Goal: Entertainment & Leisure: Browse casually

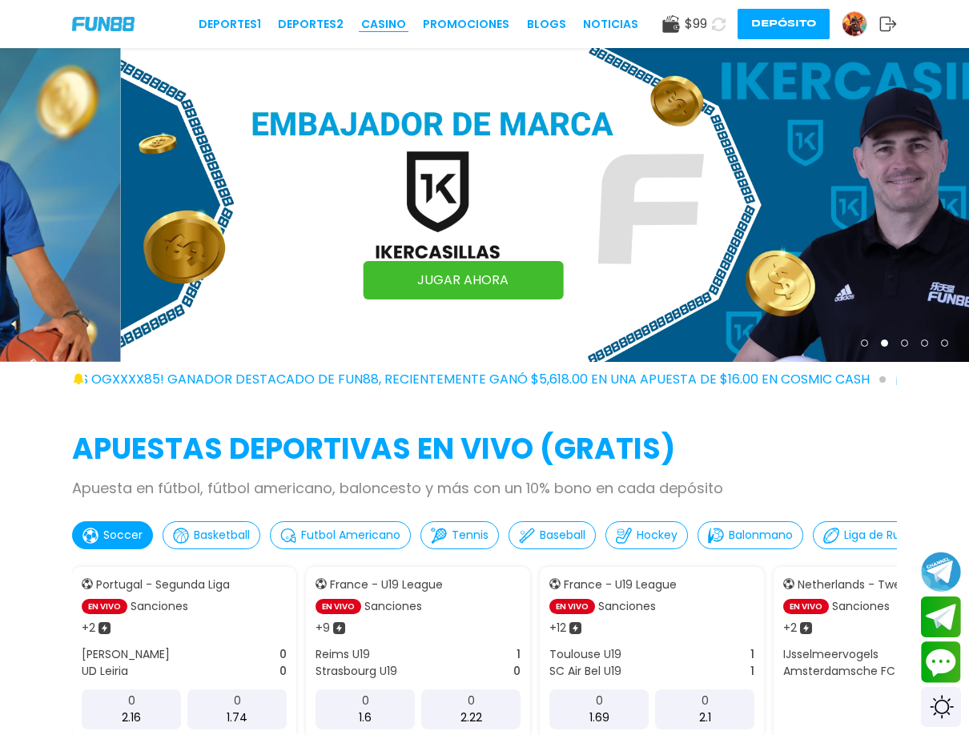
click at [393, 29] on link "CASINO" at bounding box center [383, 24] width 45 height 17
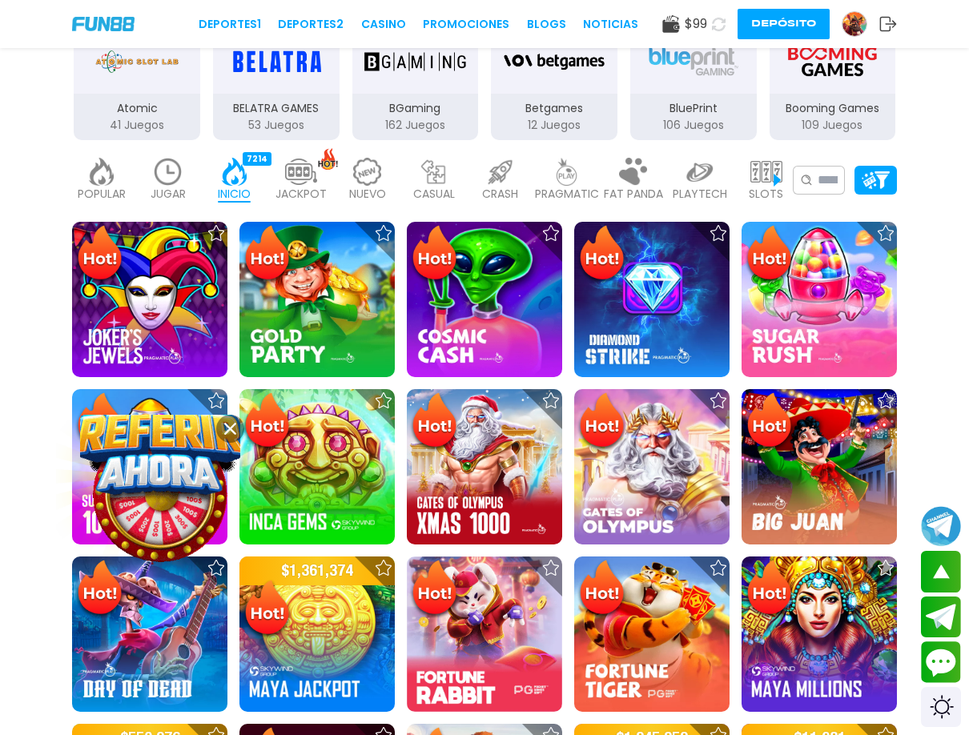
scroll to position [214, 0]
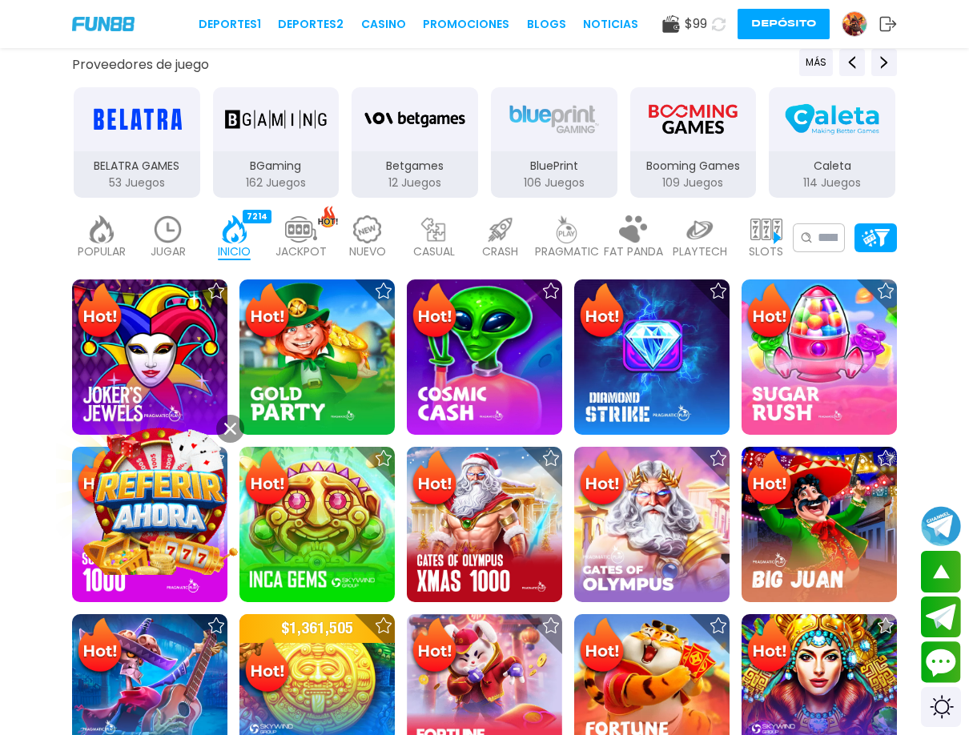
click at [167, 245] on p "JUGAR" at bounding box center [168, 251] width 35 height 17
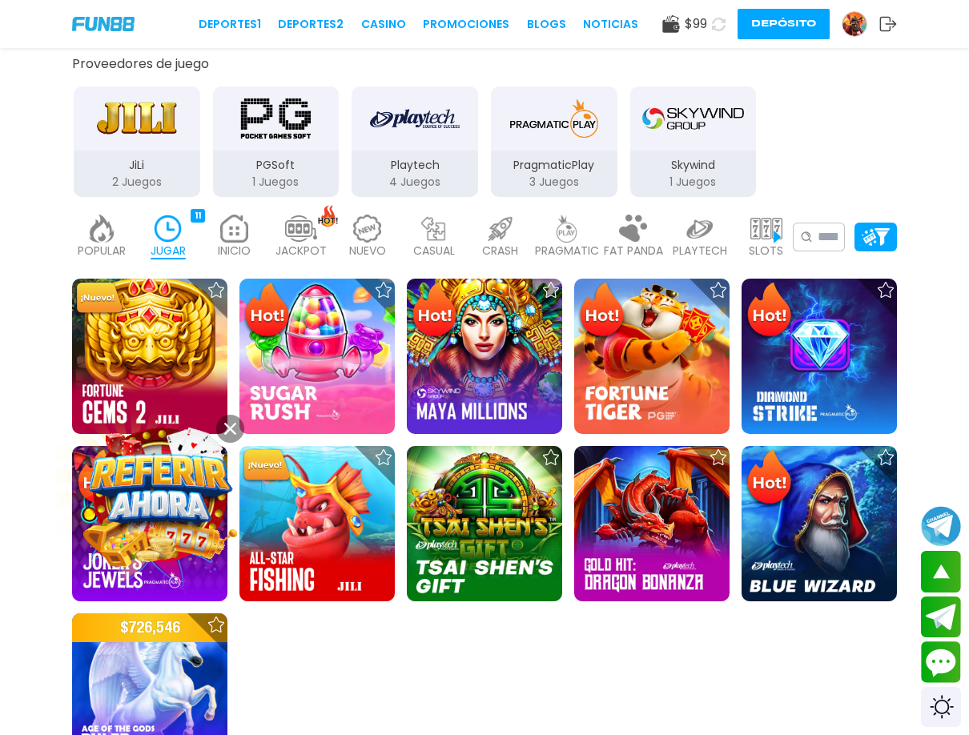
click at [233, 428] on icon at bounding box center [230, 429] width 12 height 12
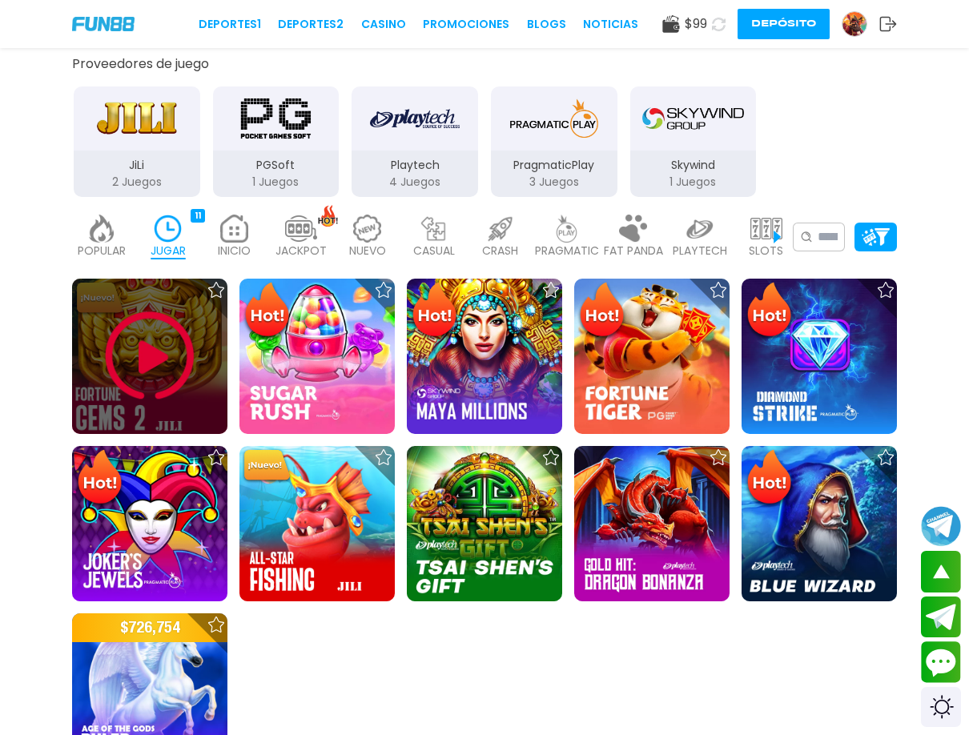
click at [147, 345] on img at bounding box center [150, 356] width 96 height 96
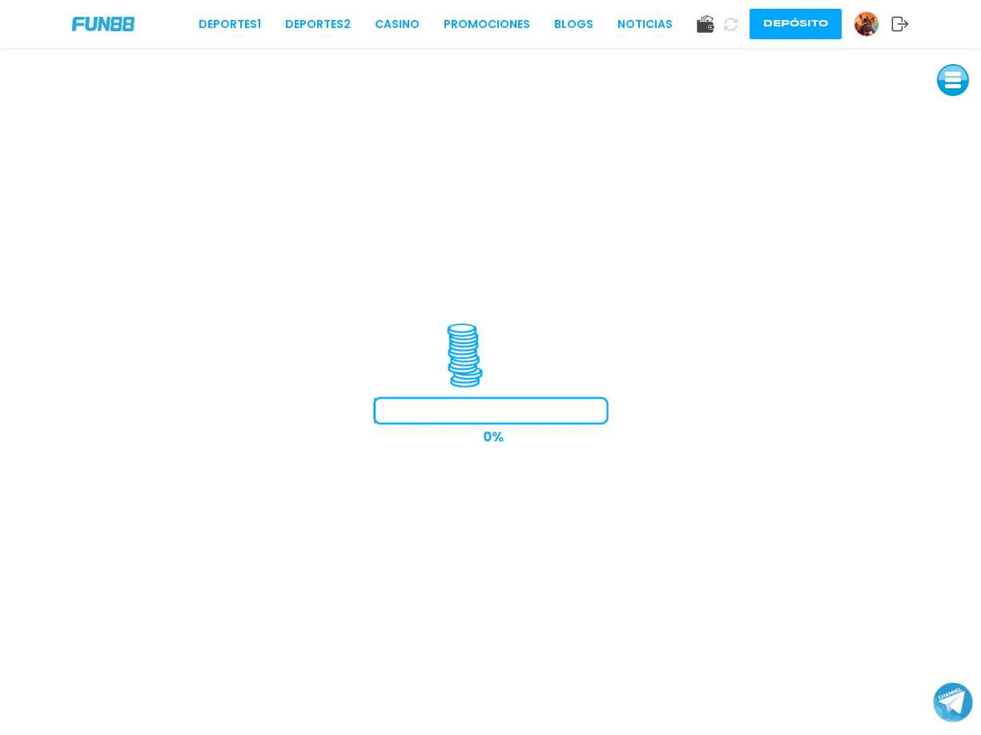
click at [956, 82] on button at bounding box center [953, 80] width 32 height 32
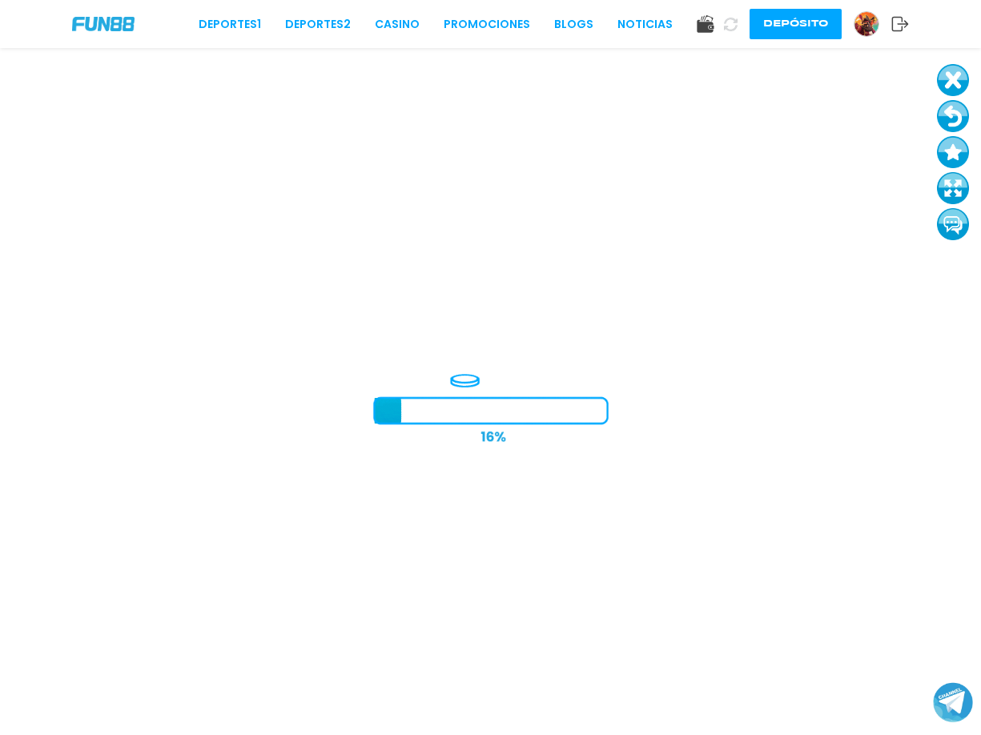
click at [949, 139] on button at bounding box center [953, 152] width 32 height 32
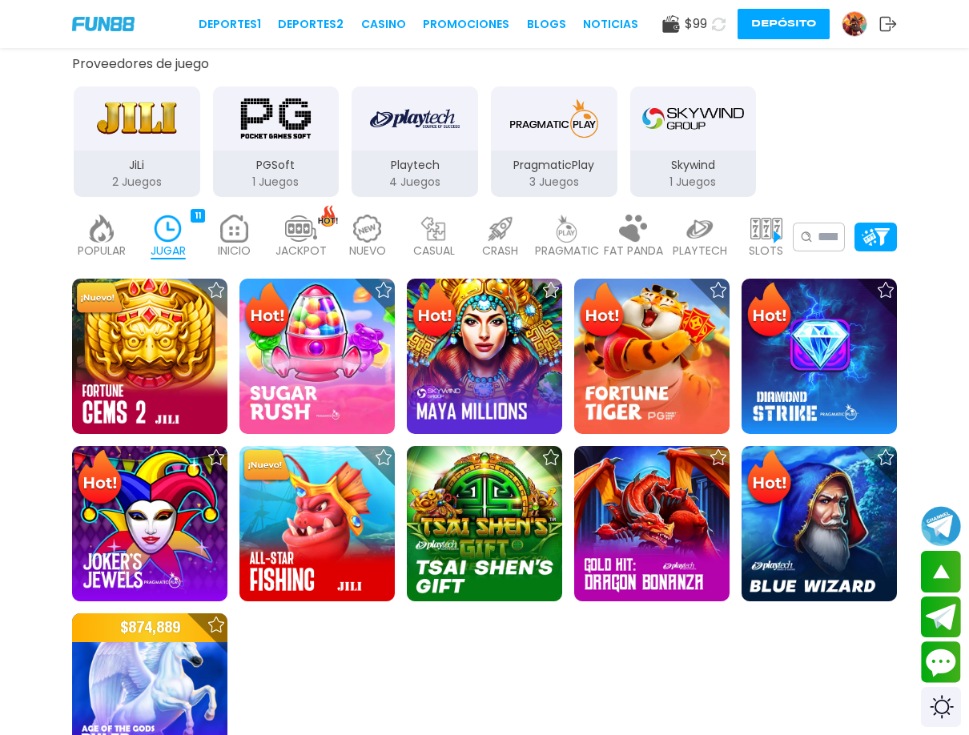
scroll to position [427, 0]
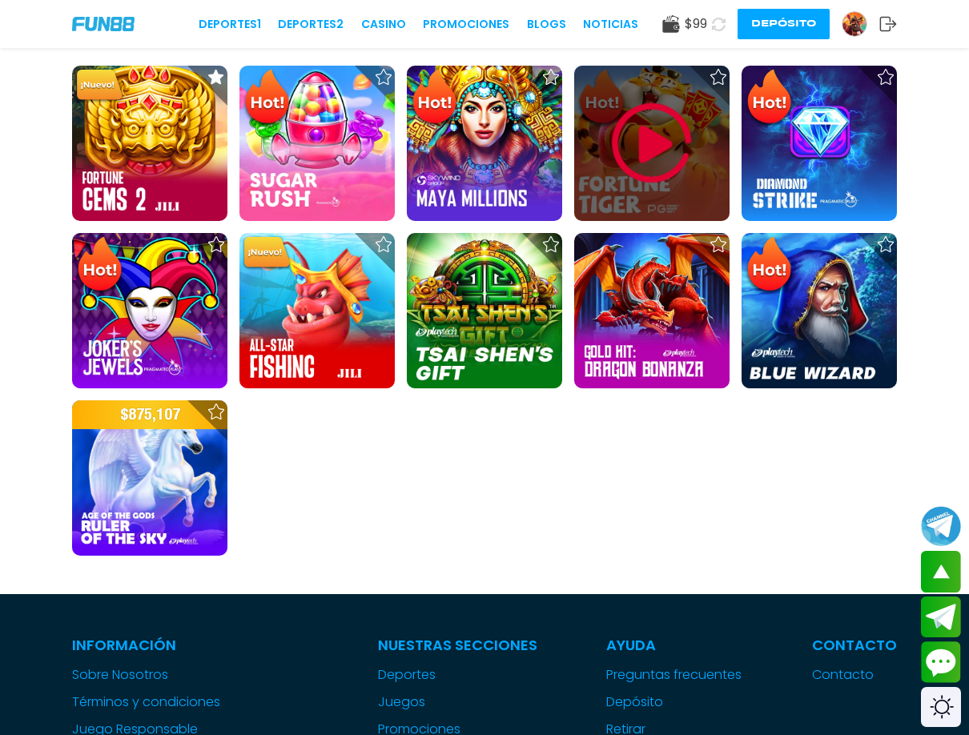
click at [658, 147] on img at bounding box center [652, 143] width 96 height 96
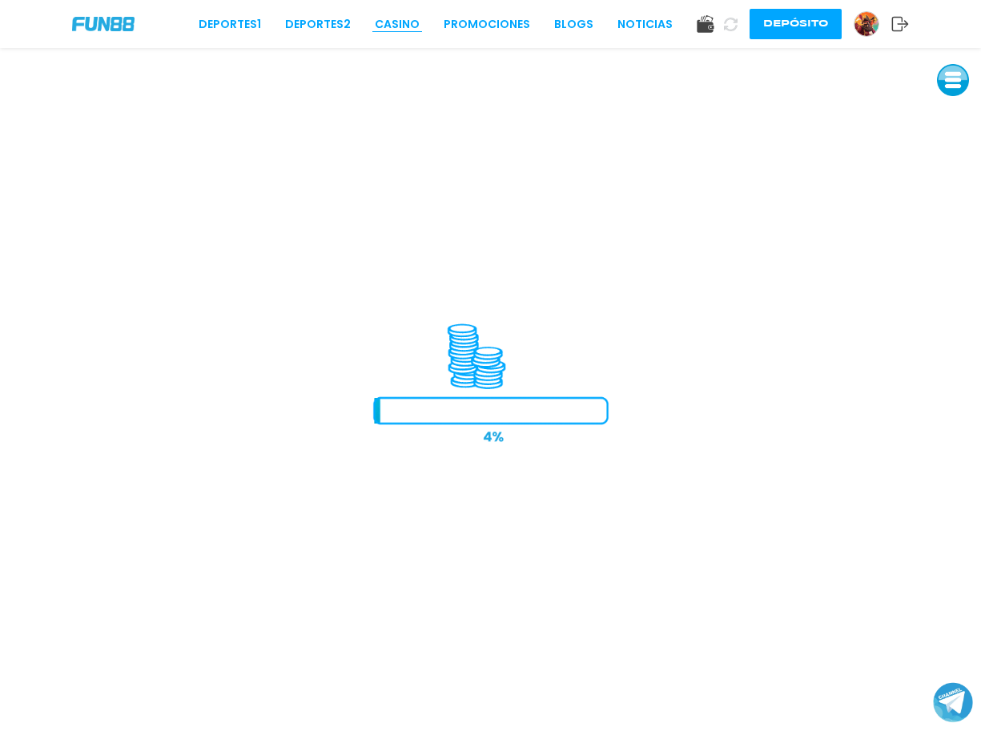
click at [397, 22] on link "CASINO" at bounding box center [397, 24] width 45 height 17
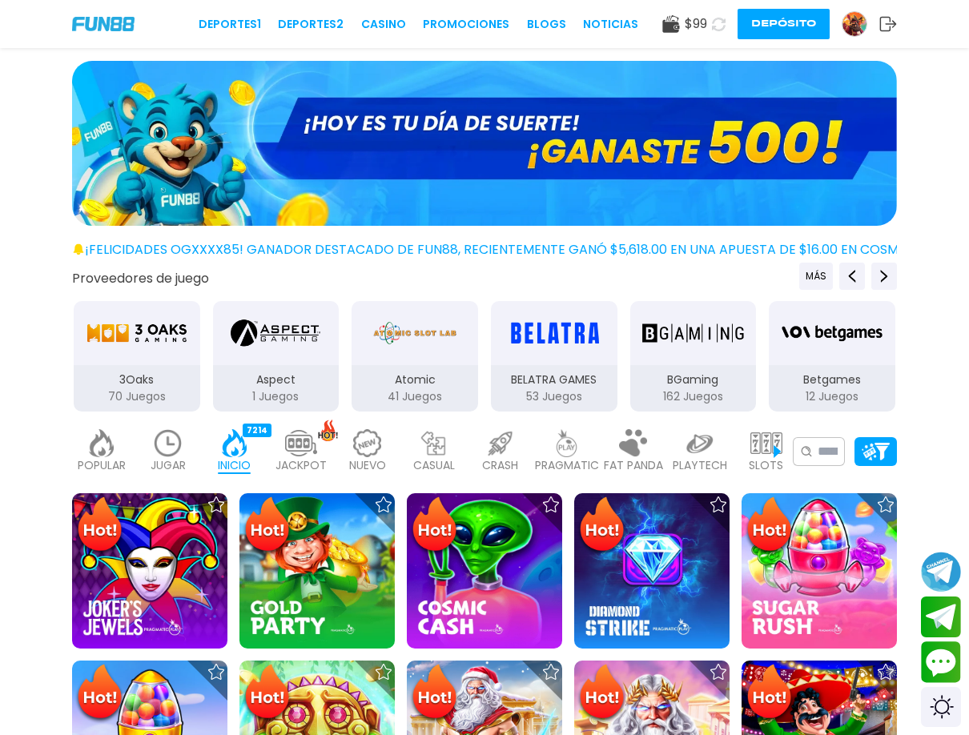
click at [887, 26] on icon at bounding box center [888, 24] width 18 height 16
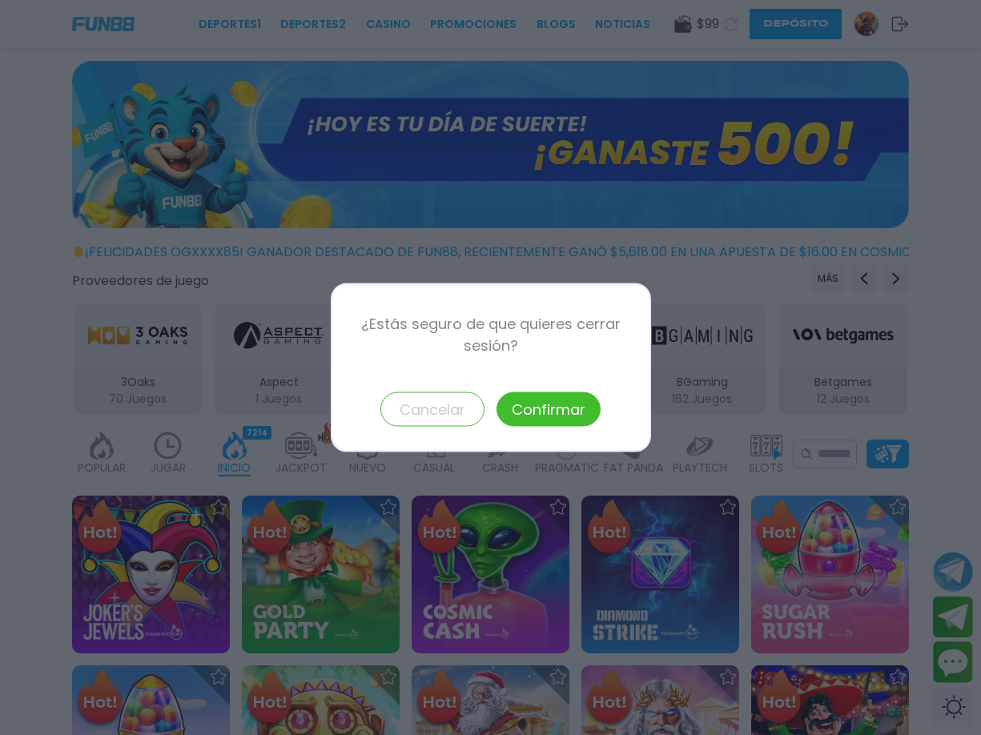
click at [545, 419] on button "Confirmar" at bounding box center [549, 409] width 104 height 34
